Goal: Task Accomplishment & Management: Use online tool/utility

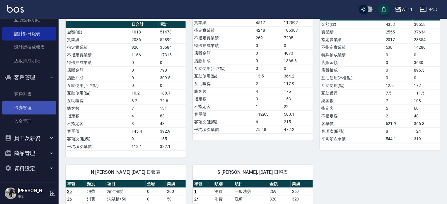
scroll to position [146, 0]
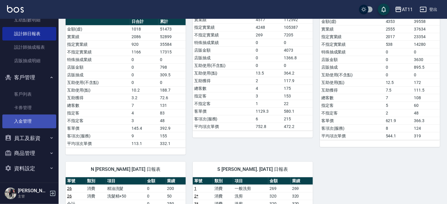
click at [27, 120] on link "入金管理" at bounding box center [29, 120] width 54 height 13
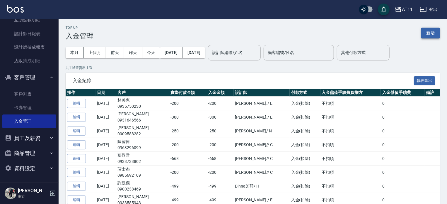
click at [428, 34] on button "新增" at bounding box center [430, 33] width 19 height 11
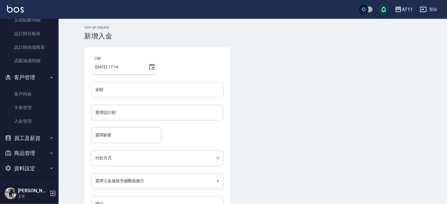
click at [119, 90] on input "金額" at bounding box center [157, 90] width 132 height 16
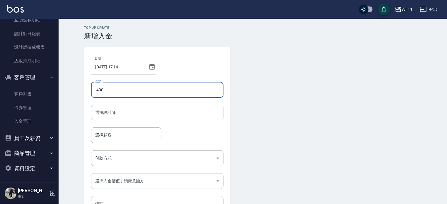
type input "-400"
click at [127, 112] on input "選擇設計師" at bounding box center [157, 112] width 127 height 10
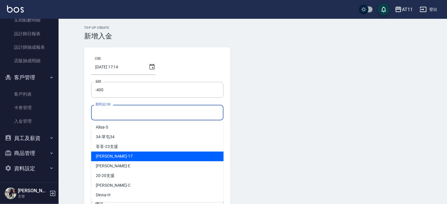
scroll to position [29, 0]
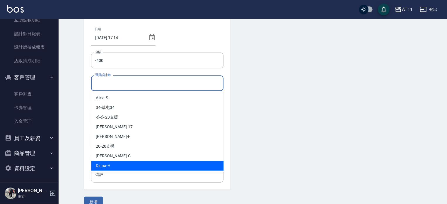
click at [110, 165] on div "Dinna -H" at bounding box center [157, 165] width 132 height 10
type input "Dinna-H"
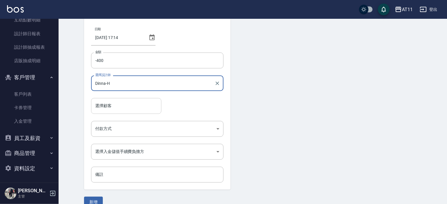
click at [102, 111] on div "選擇顧客" at bounding box center [126, 106] width 70 height 16
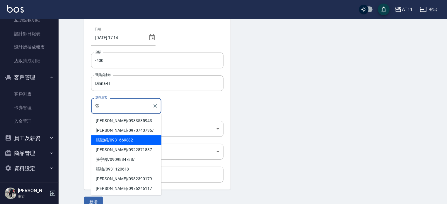
click at [110, 139] on span "[PERSON_NAME]/ 0931669882" at bounding box center [126, 140] width 70 height 10
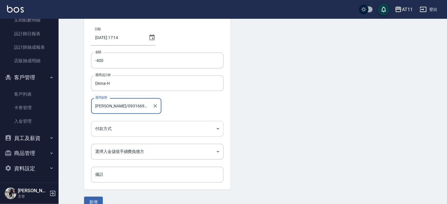
type input "[PERSON_NAME]/0931669882"
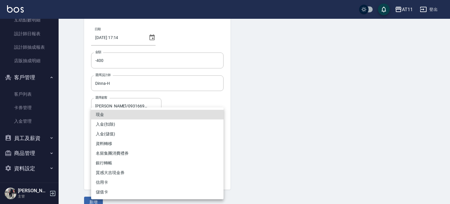
click at [124, 126] on body "AT11 登出 櫃檯作業 打帳單 帳單列表 現金收支登錄 材料自購登錄 每日結帳 排班表 現場電腦打卡 掃碼打卡 預約管理 預約管理 單日預約紀錄 單週預約紀…" at bounding box center [225, 92] width 450 height 243
click at [107, 124] on li "入金(扣除)" at bounding box center [157, 124] width 132 height 10
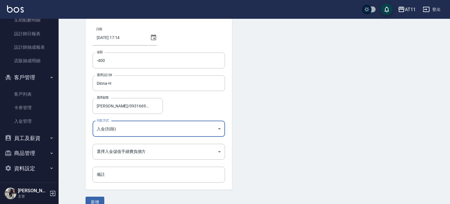
type input "入金(扣除)"
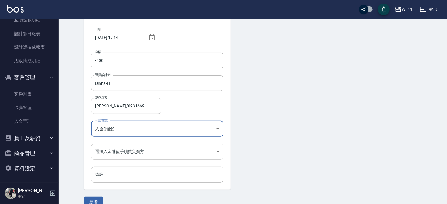
click at [136, 152] on body "AT11 登出 櫃檯作業 打帳單 帳單列表 現金收支登錄 材料自購登錄 每日結帳 排班表 現場電腦打卡 掃碼打卡 預約管理 預約管理 單日預約紀錄 單週預約紀…" at bounding box center [223, 92] width 447 height 243
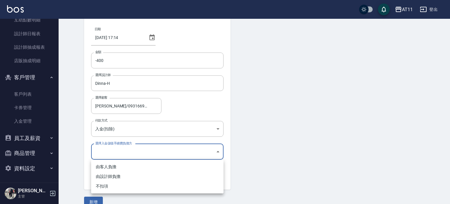
click at [106, 185] on li "不扣項" at bounding box center [157, 186] width 132 height 10
type input "WITHOUTHANDLINGFEE"
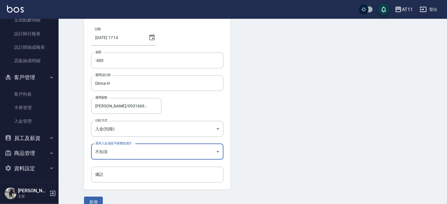
scroll to position [40, 0]
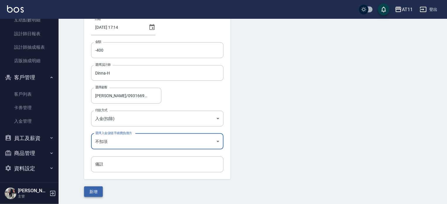
click at [95, 189] on button "新增" at bounding box center [93, 191] width 19 height 11
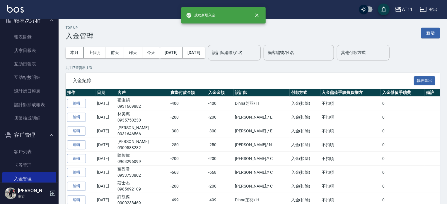
scroll to position [37, 0]
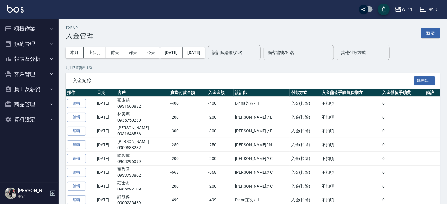
click at [29, 74] on button "客戶管理" at bounding box center [29, 73] width 54 height 15
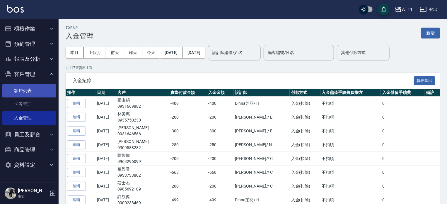
click at [23, 91] on link "客戶列表" at bounding box center [29, 90] width 54 height 13
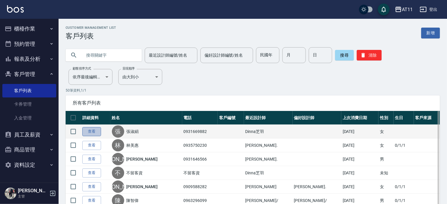
click at [95, 129] on link "查看" at bounding box center [91, 131] width 19 height 9
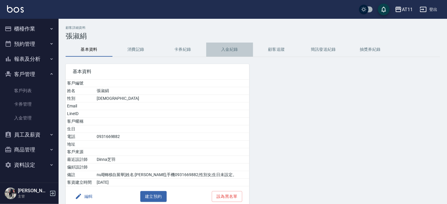
click at [227, 50] on button "入金紀錄" at bounding box center [229, 49] width 47 height 14
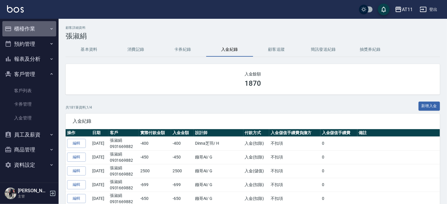
click at [28, 28] on button "櫃檯作業" at bounding box center [29, 28] width 54 height 15
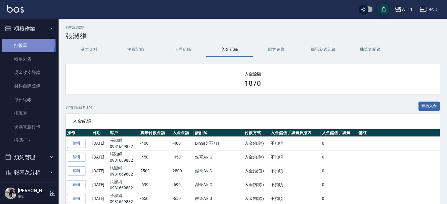
click at [27, 44] on link "打帳單" at bounding box center [29, 45] width 54 height 13
